Goal: Task Accomplishment & Management: Manage account settings

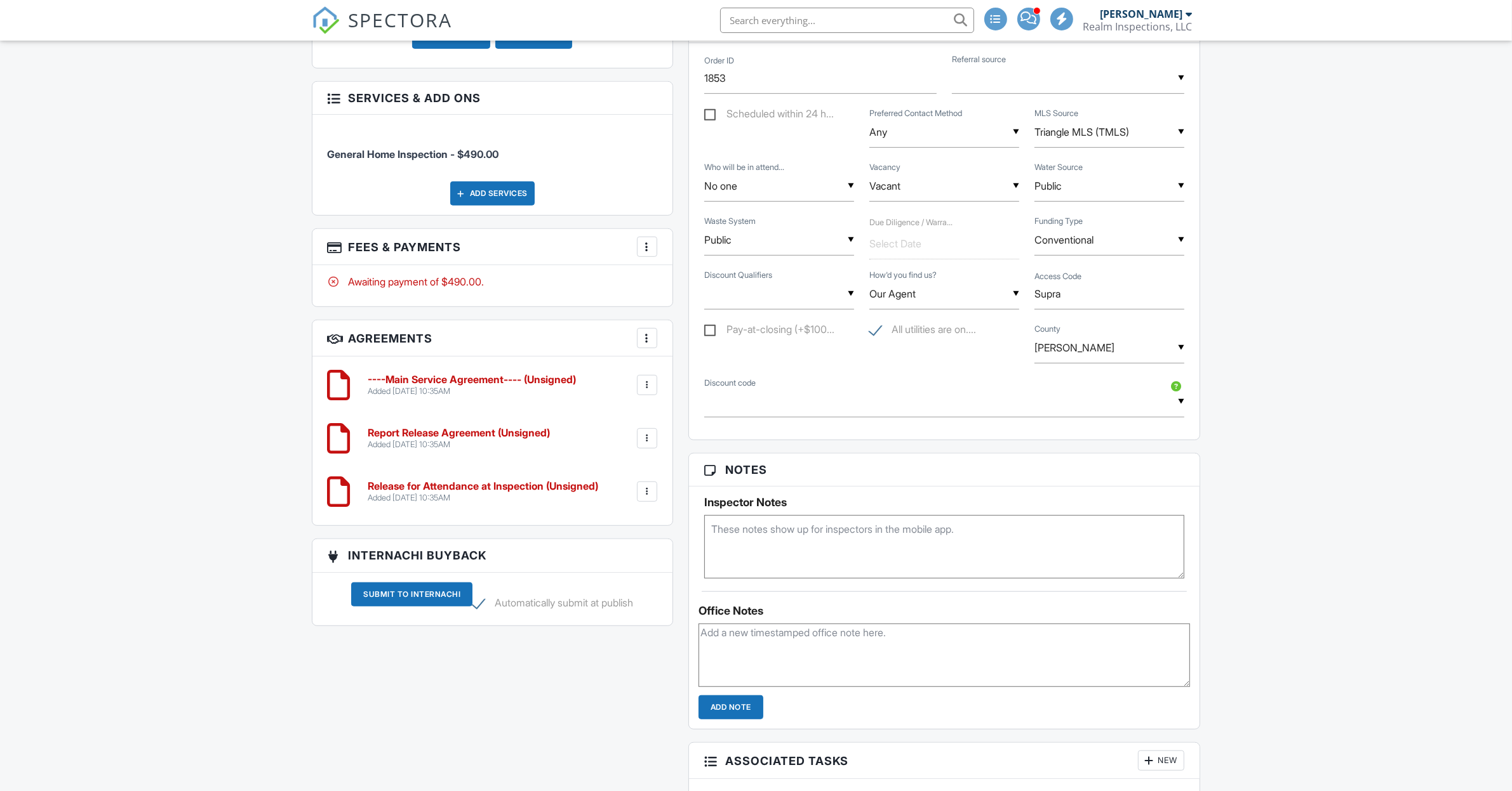
click at [645, 252] on div at bounding box center [646, 246] width 12 height 12
click at [492, 194] on div "Add Services" at bounding box center [492, 193] width 84 height 24
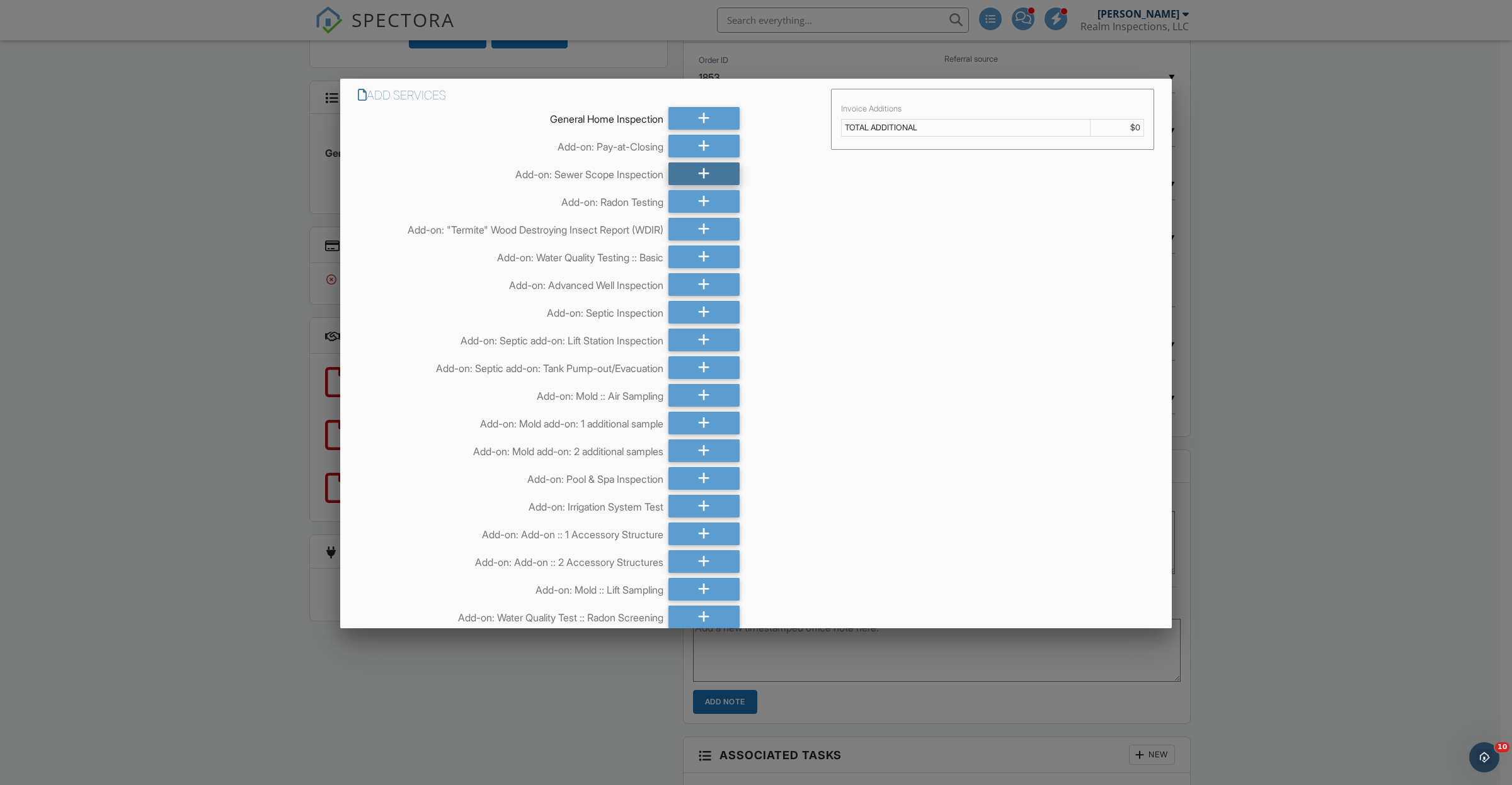
click at [698, 170] on icon at bounding box center [704, 174] width 12 height 23
click at [698, 200] on icon at bounding box center [704, 202] width 12 height 23
click at [691, 228] on div at bounding box center [704, 229] width 71 height 23
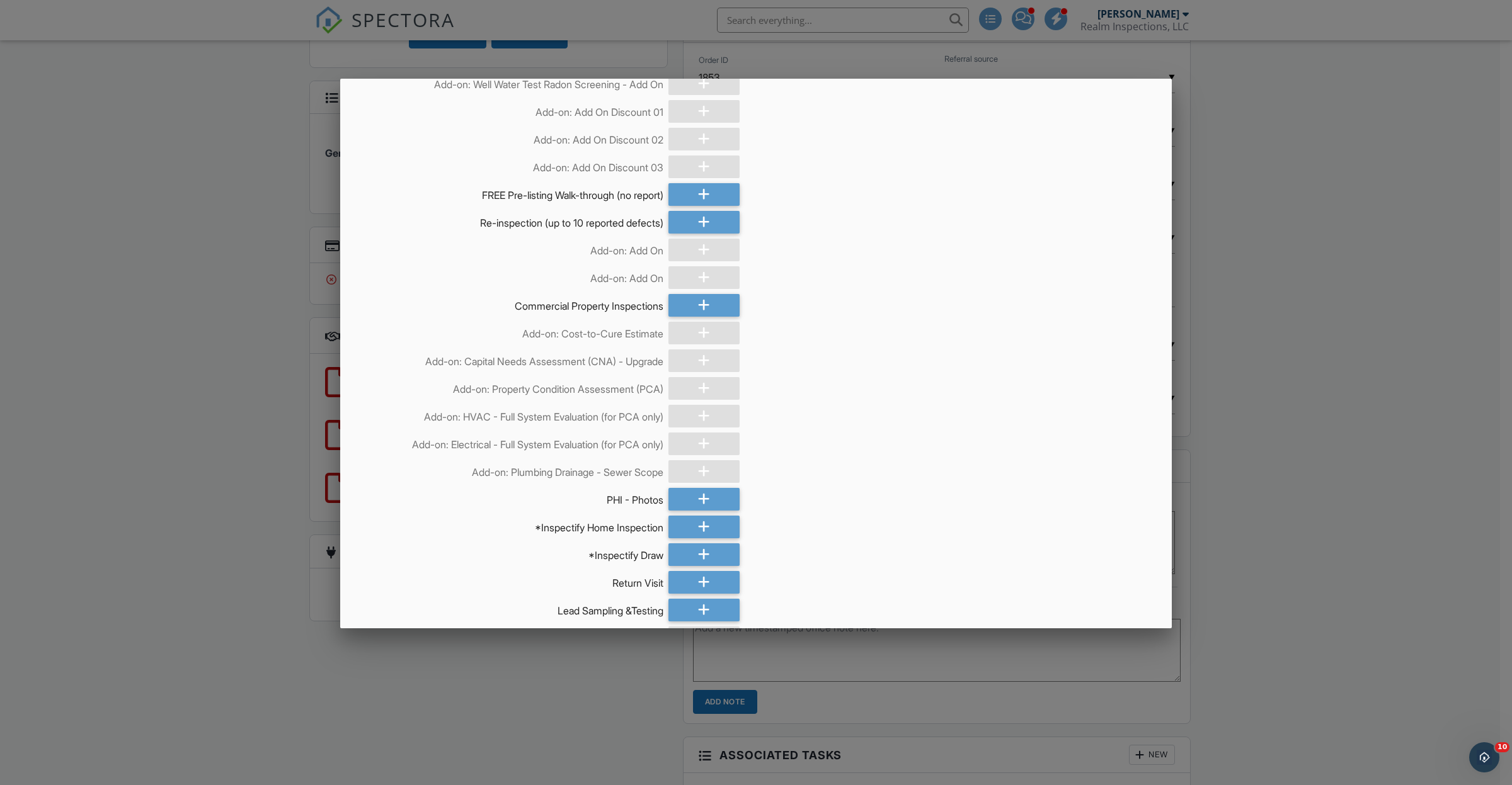
scroll to position [3295, 0]
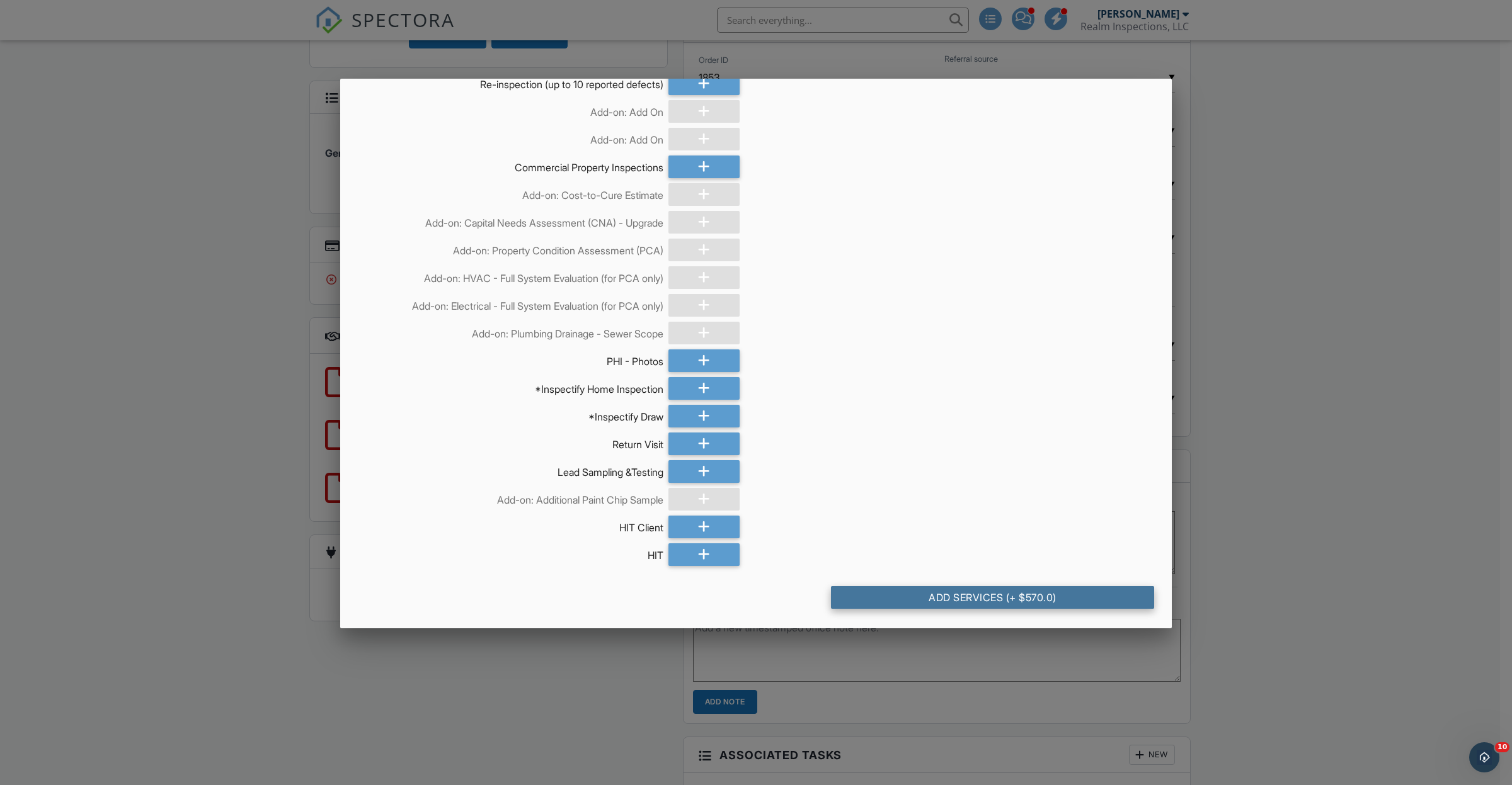
click at [977, 596] on div "Add Services (+ $570.0)" at bounding box center [992, 598] width 323 height 23
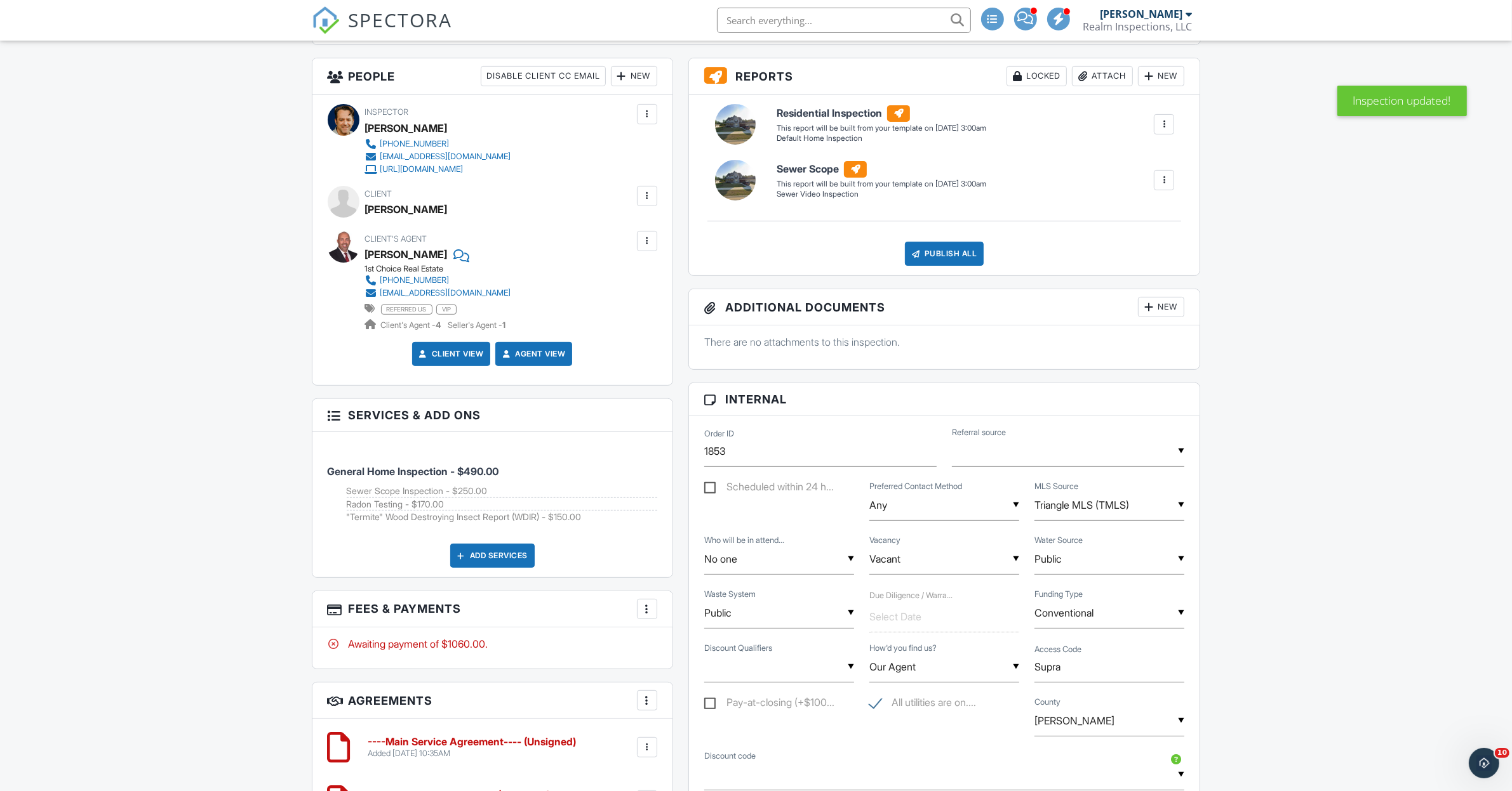
scroll to position [793, 0]
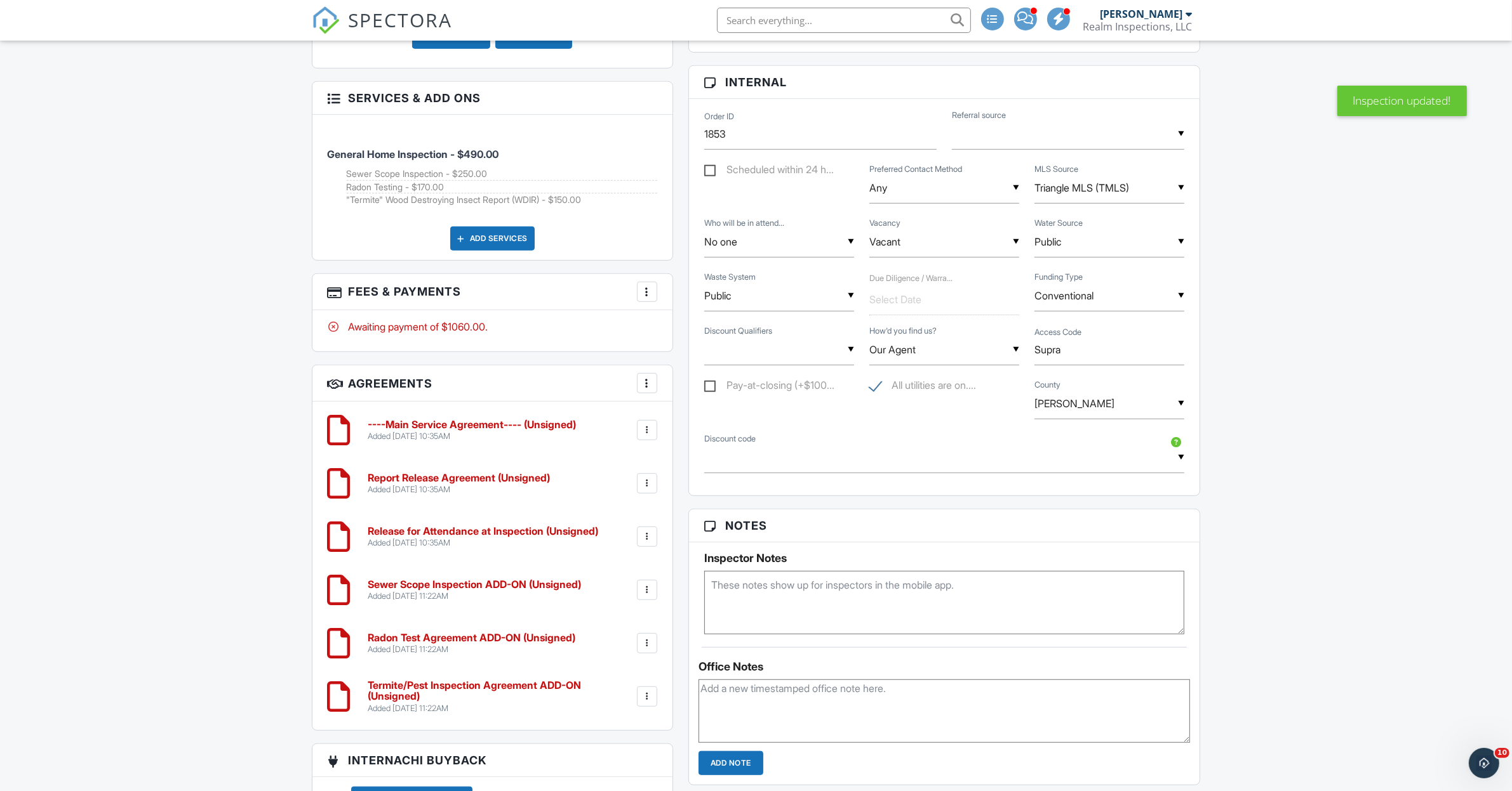
click at [648, 292] on div at bounding box center [646, 292] width 12 height 12
click at [699, 334] on li "Edit Fees & Payments" at bounding box center [710, 330] width 133 height 32
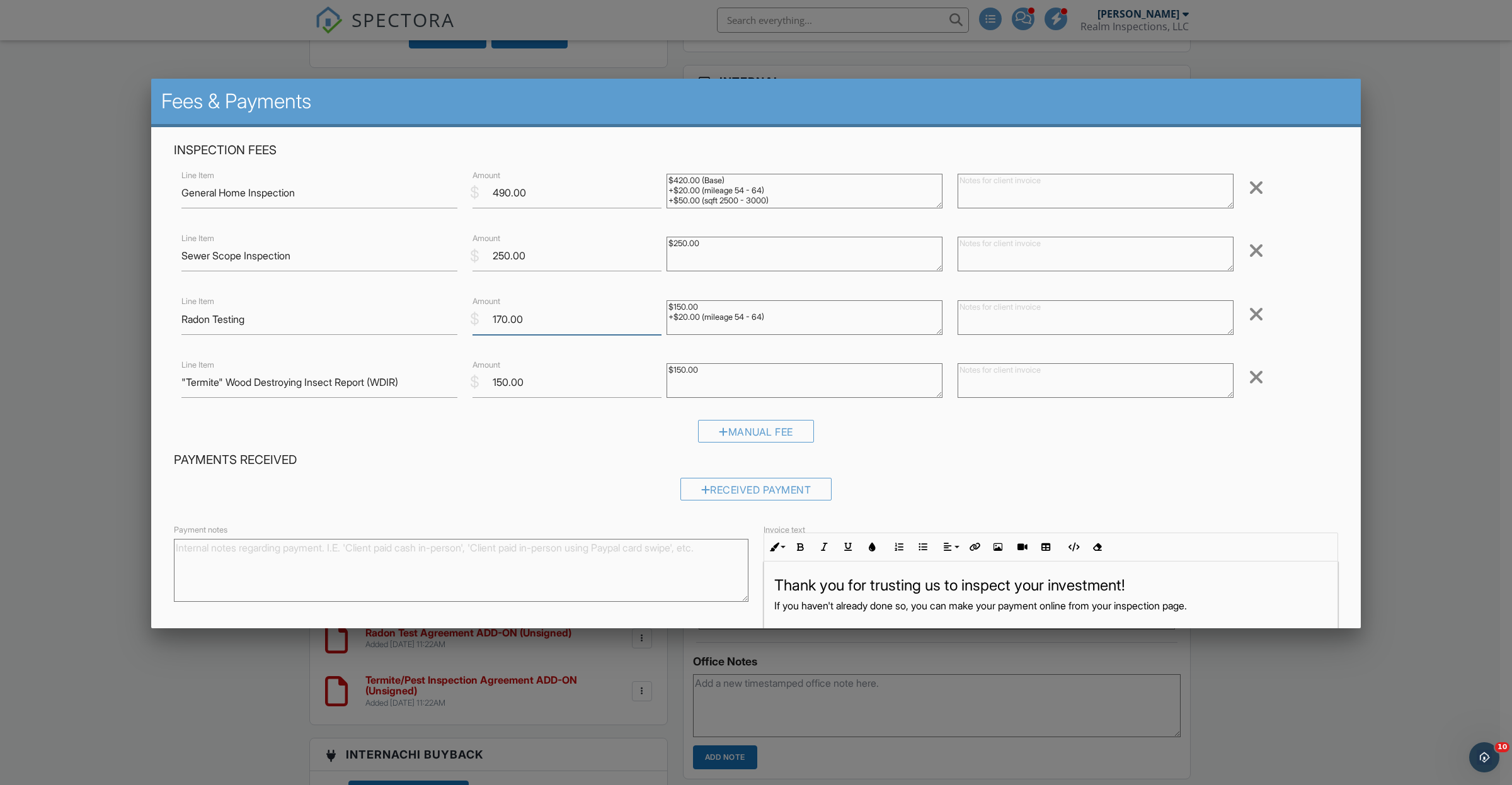
click at [493, 319] on input "170.00" at bounding box center [567, 320] width 189 height 31
click at [1457, 502] on div at bounding box center [756, 428] width 1512 height 982
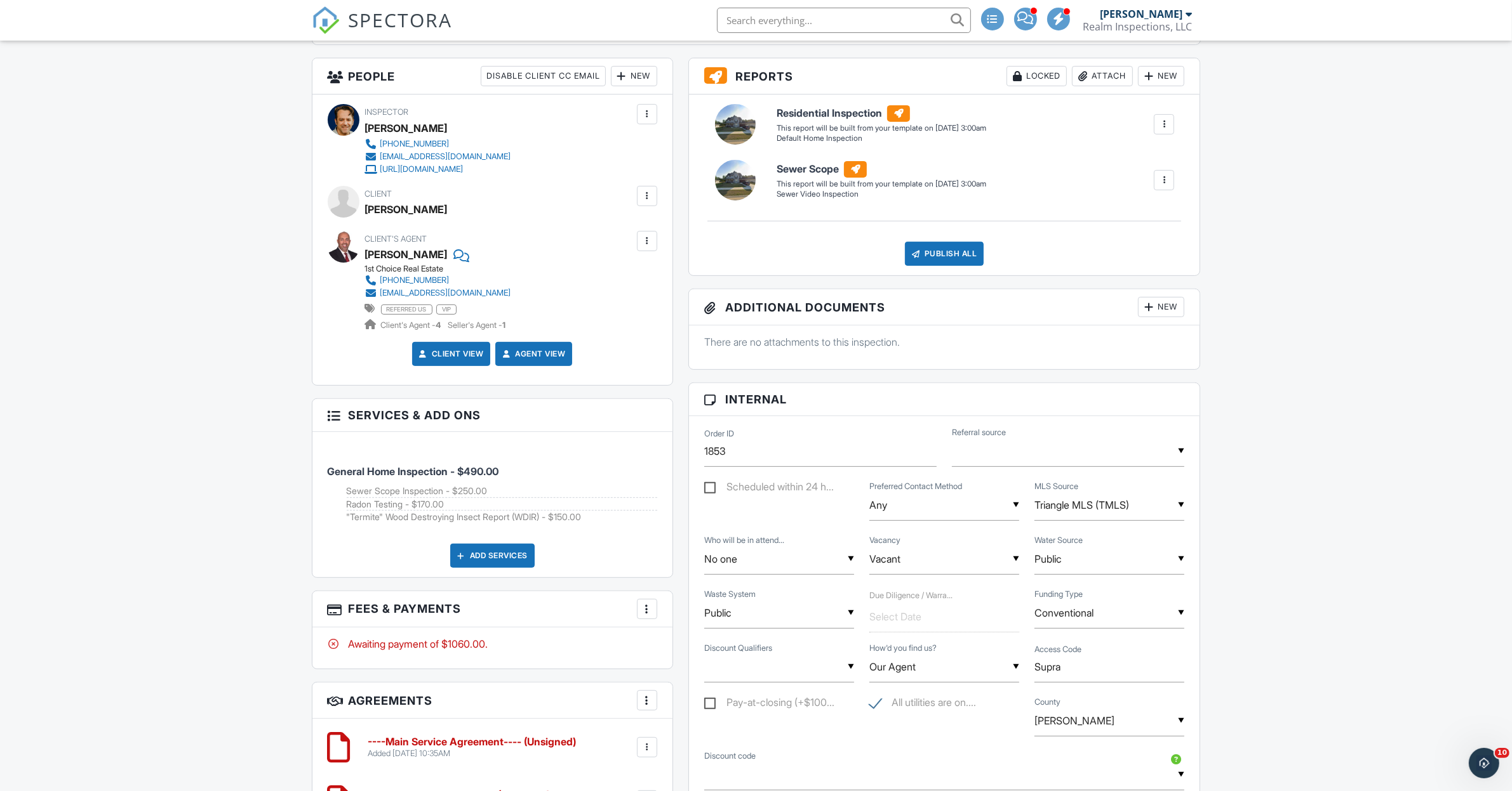
scroll to position [0, 0]
